Goal: Information Seeking & Learning: Find contact information

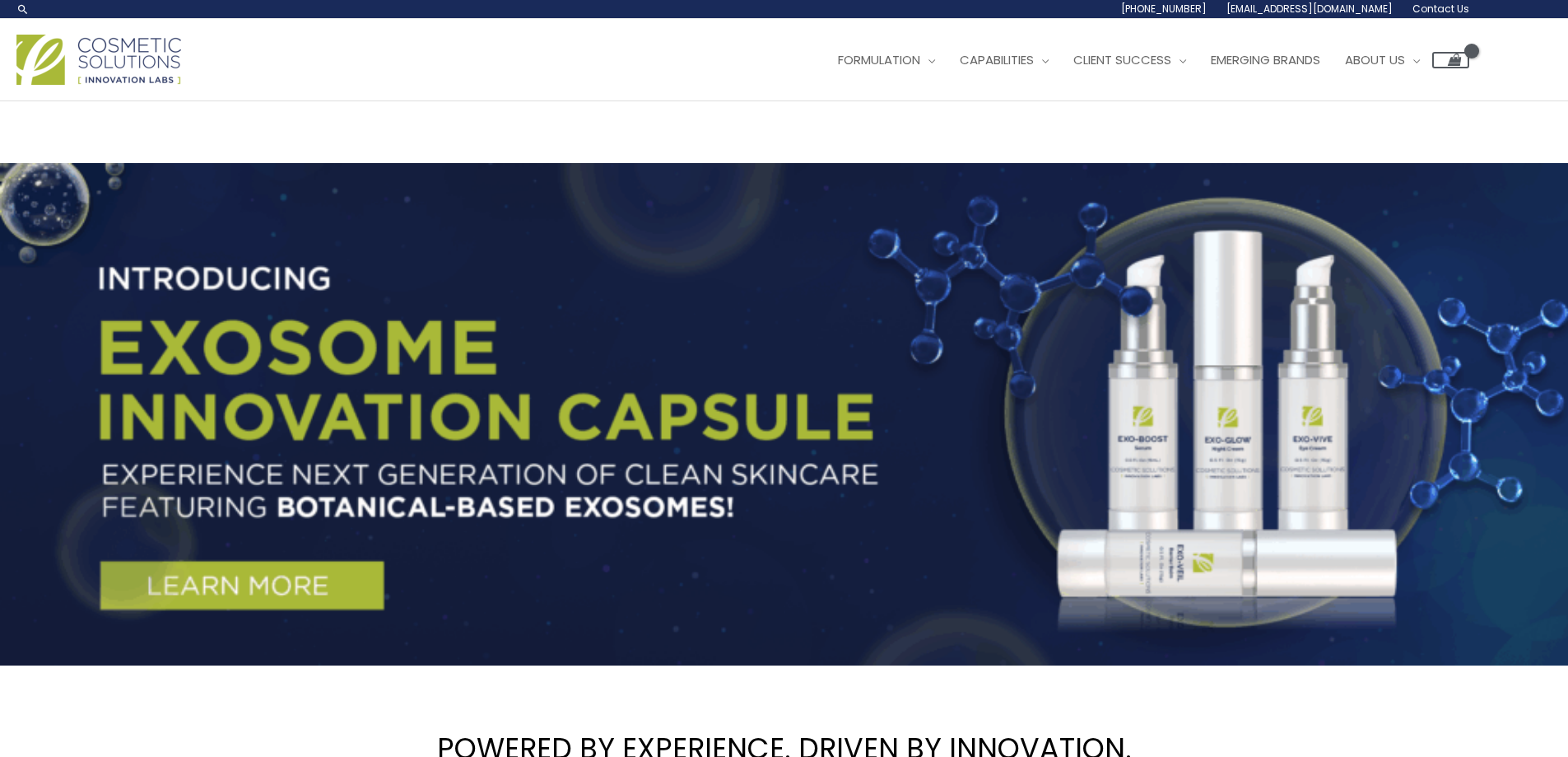
click at [1443, 5] on span "Contact Us" at bounding box center [1441, 8] width 57 height 14
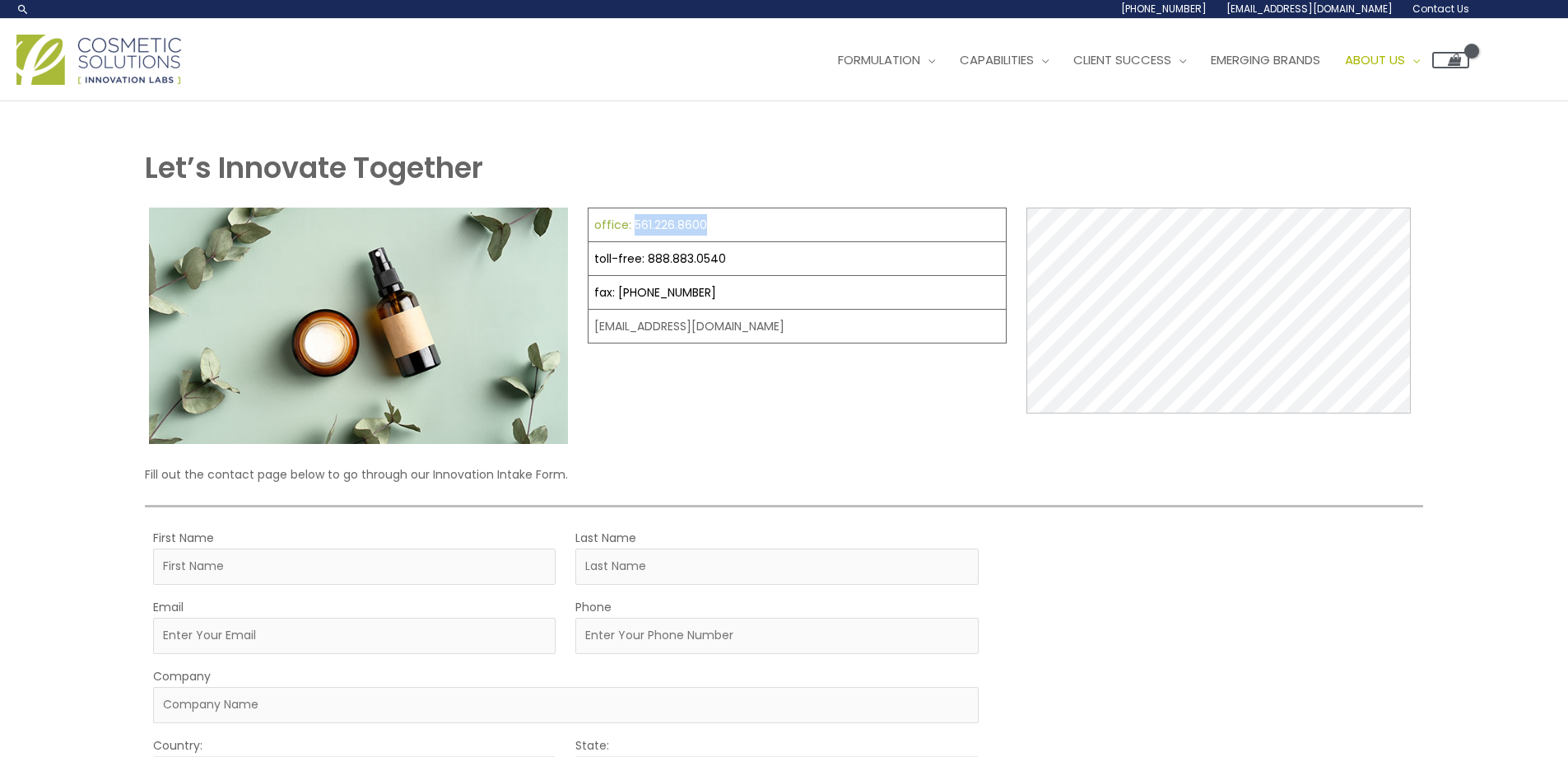
drag, startPoint x: 734, startPoint y: 228, endPoint x: 630, endPoint y: 229, distance: 104.0
click at [630, 229] on td "office: 561.226.8600" at bounding box center [798, 225] width 418 height 34
copy link "561.226.8600"
drag, startPoint x: 739, startPoint y: 265, endPoint x: 646, endPoint y: 261, distance: 93.1
click at [646, 261] on td "toll-free: 888.883.0540" at bounding box center [798, 259] width 418 height 34
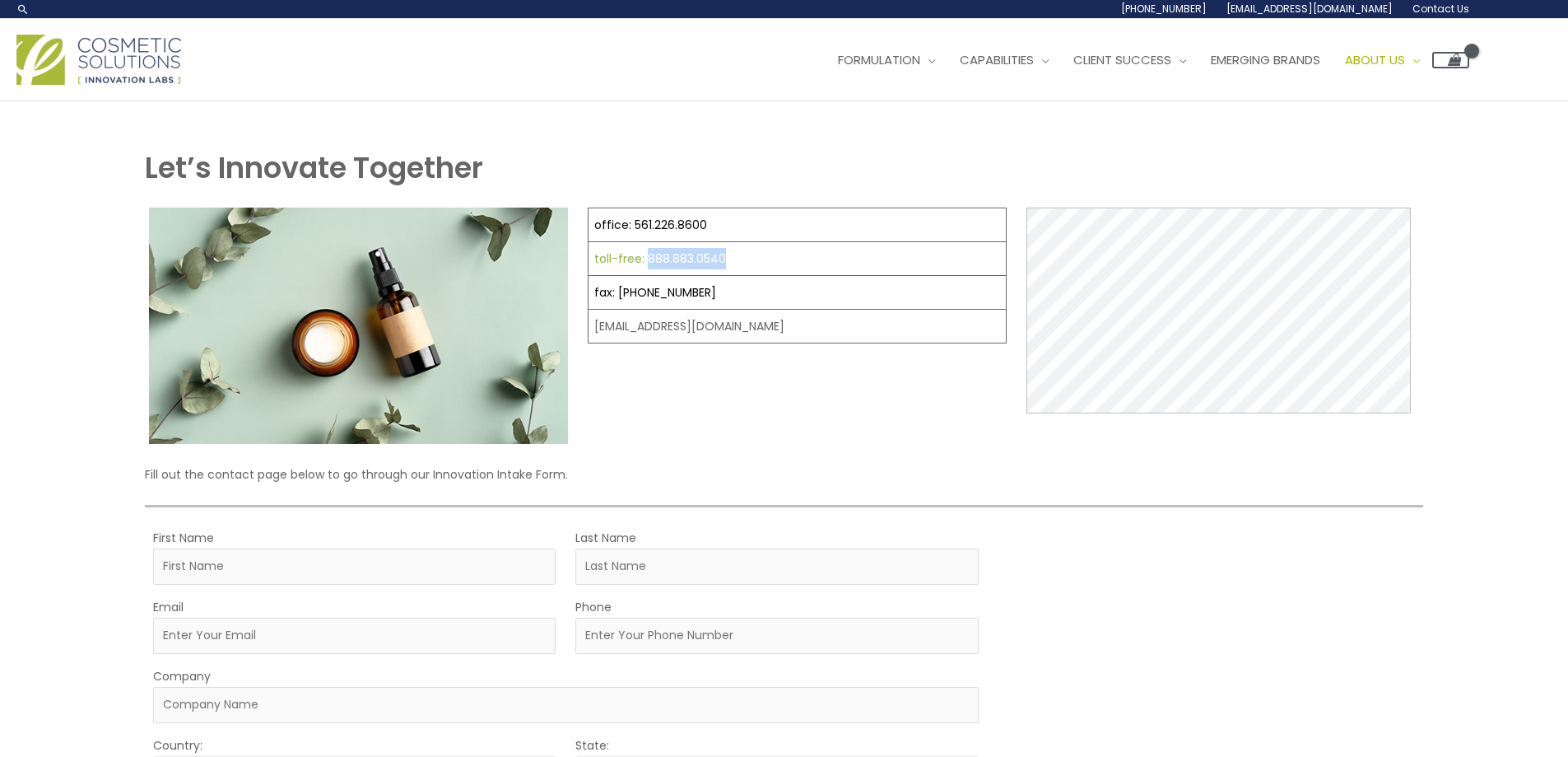
copy link "888.883.0540"
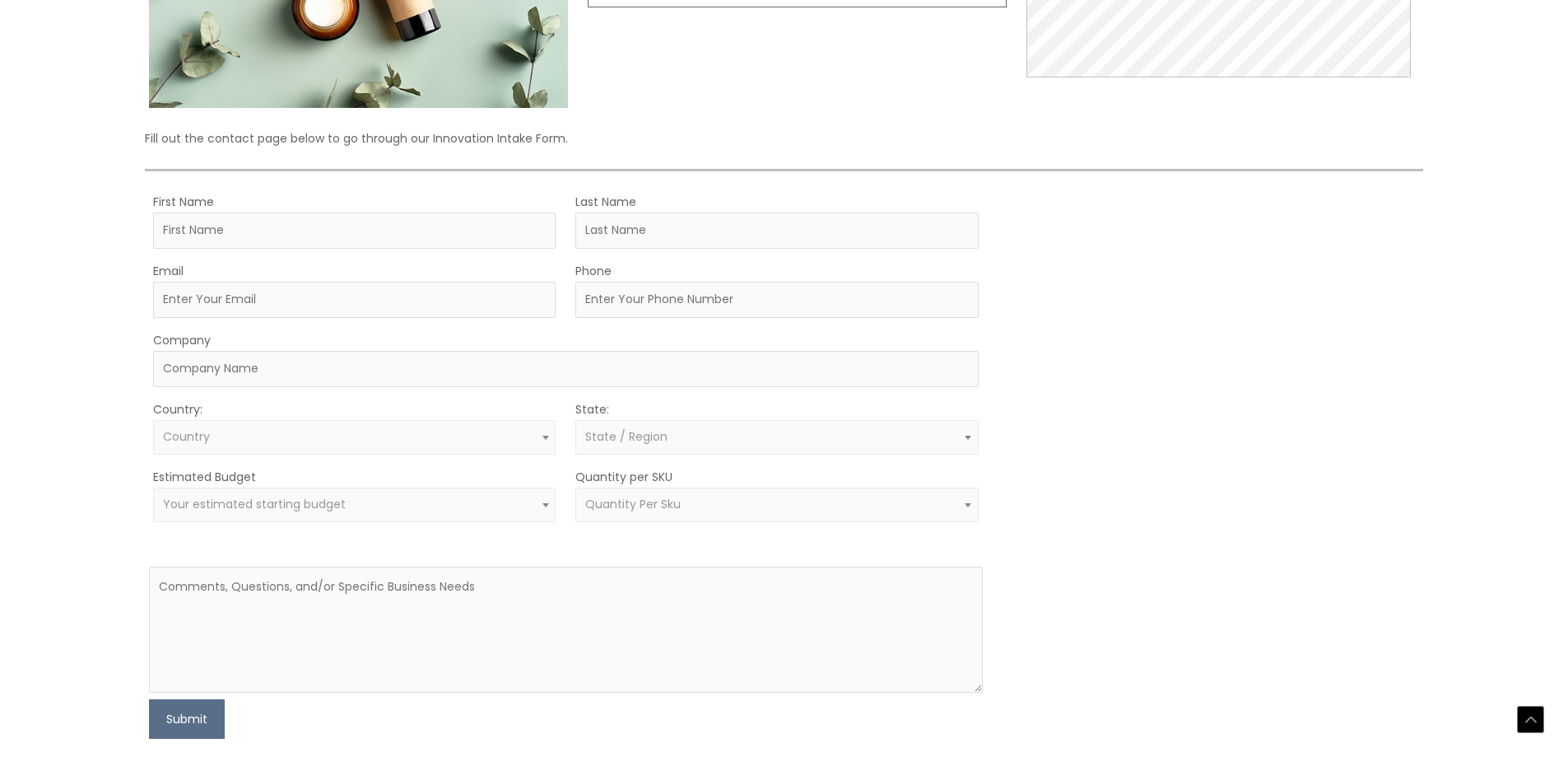
scroll to position [528, 0]
